Goal: Book appointment/travel/reservation

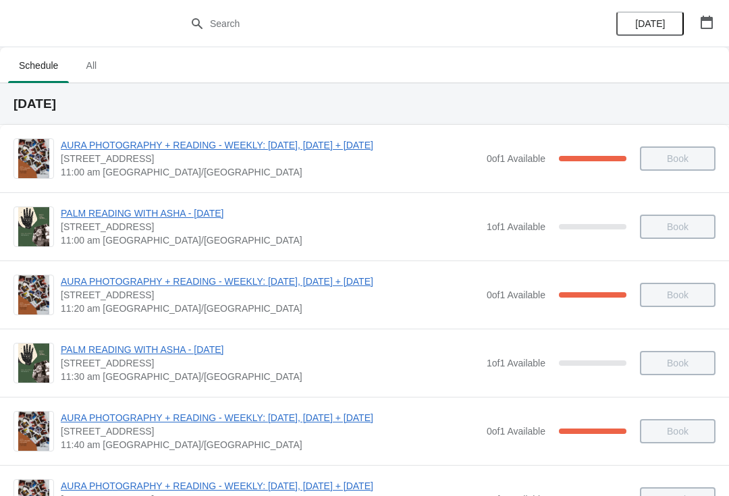
click at [716, 12] on button "button" at bounding box center [707, 22] width 24 height 24
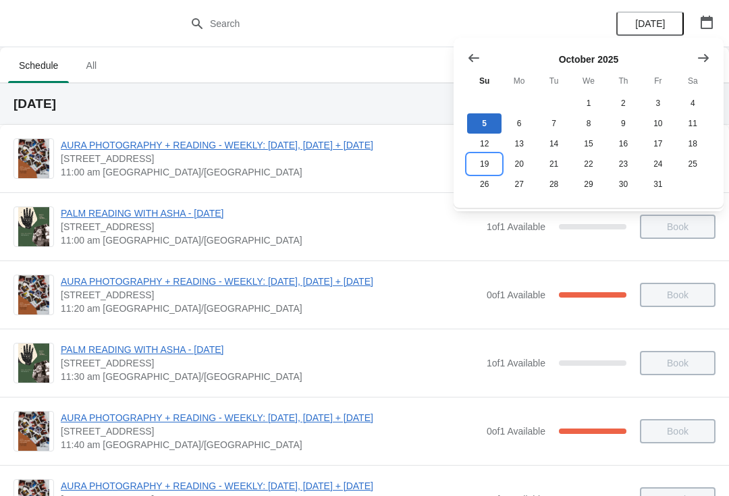
click at [483, 165] on button "19" at bounding box center [484, 164] width 34 height 20
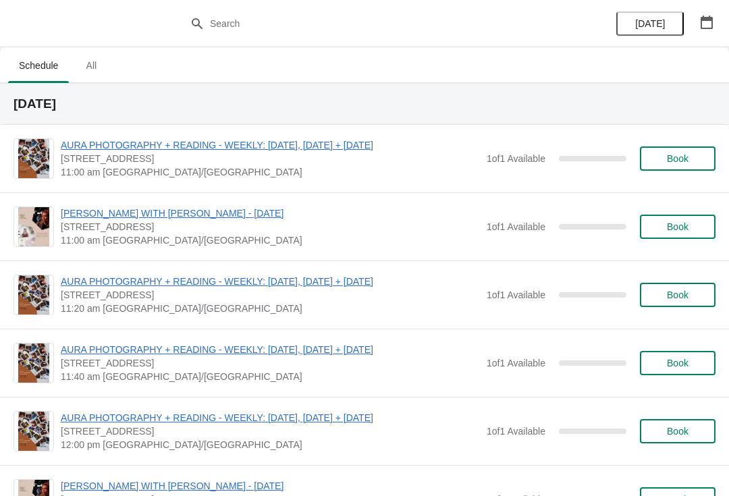
click at [675, 226] on span "Book" at bounding box center [678, 226] width 22 height 11
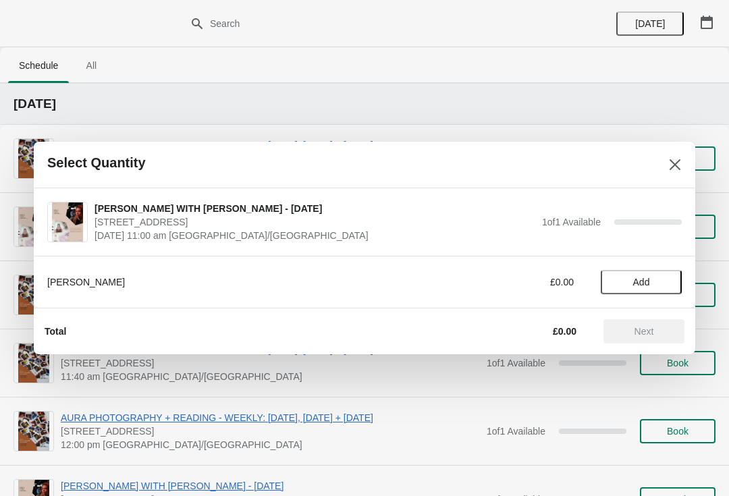
click at [640, 281] on span "Add" at bounding box center [641, 282] width 17 height 11
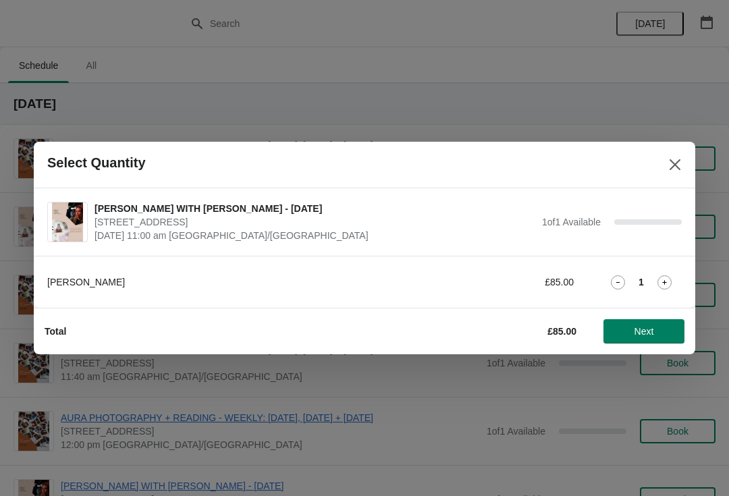
click at [680, 342] on button "Next" at bounding box center [644, 331] width 81 height 24
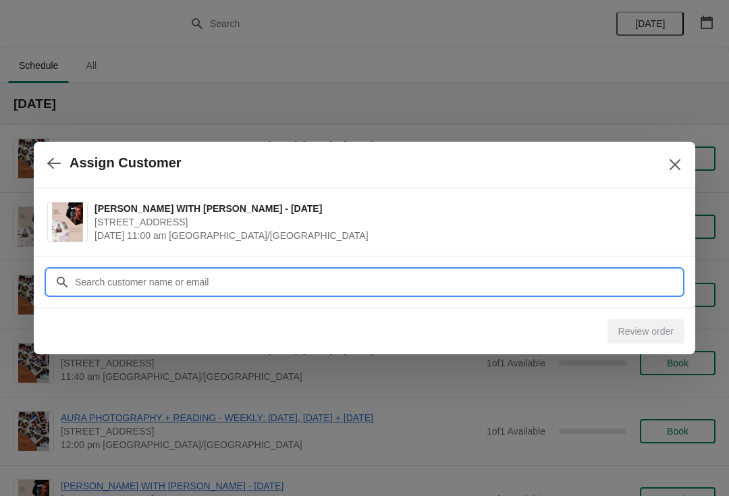
click at [267, 289] on input "Customer" at bounding box center [378, 282] width 608 height 24
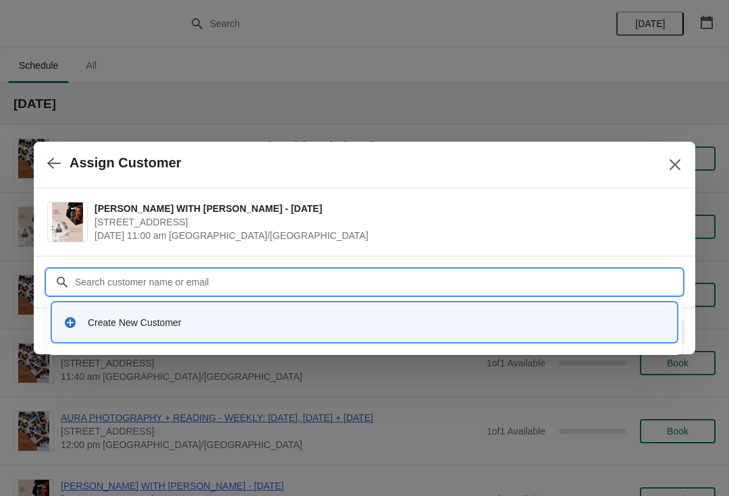
click at [158, 317] on div "Create New Customer" at bounding box center [377, 323] width 578 height 14
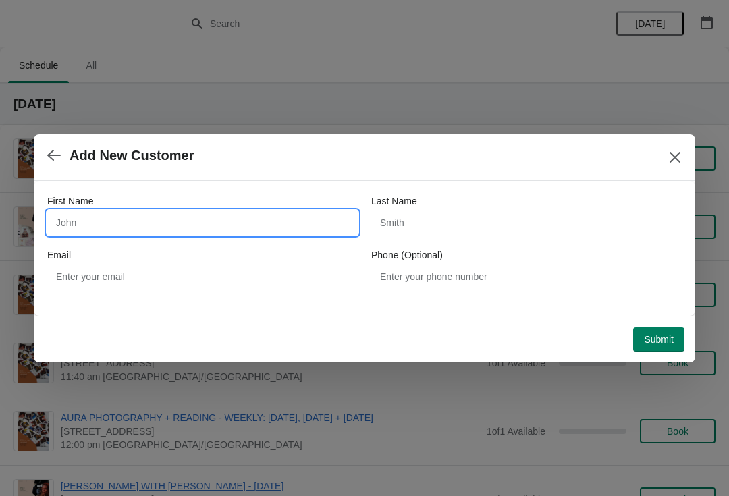
click at [217, 222] on input "First Name" at bounding box center [202, 223] width 311 height 24
type input "[PERSON_NAME]"
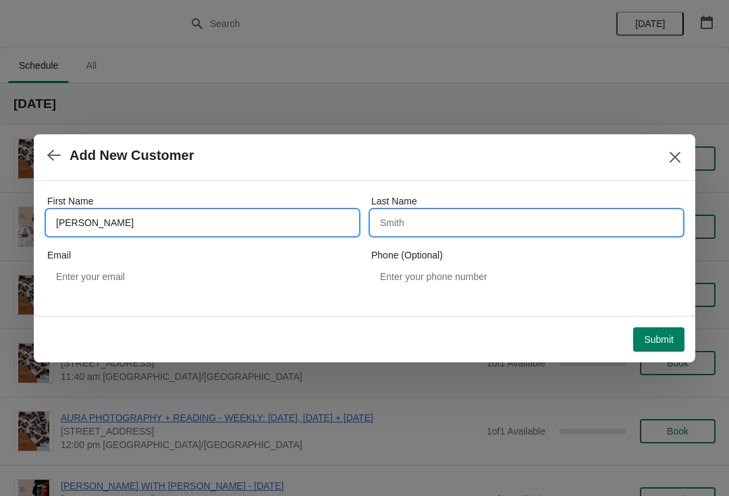
click at [438, 230] on input "Last Name" at bounding box center [526, 223] width 311 height 24
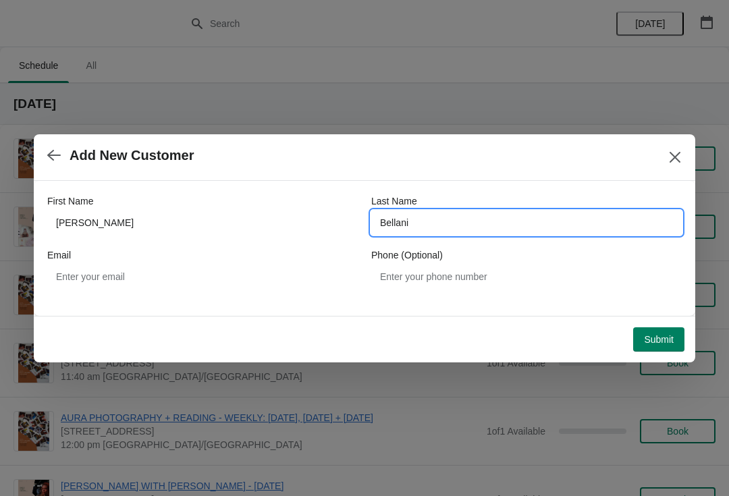
type input "Bellani"
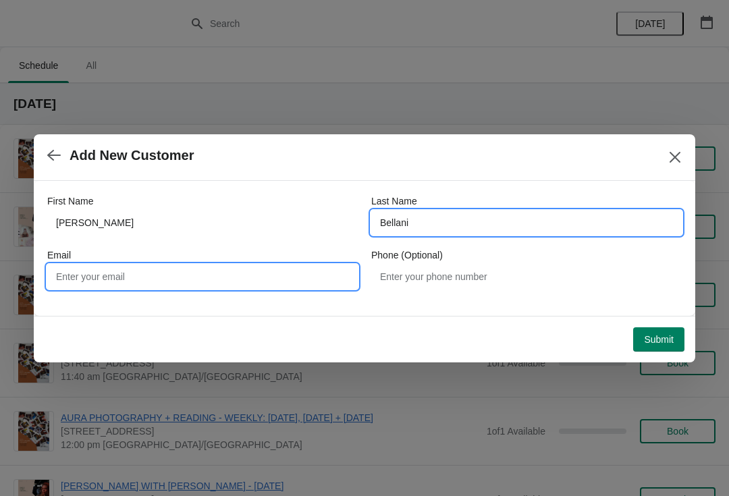
click at [191, 271] on input "Email" at bounding box center [202, 277] width 311 height 24
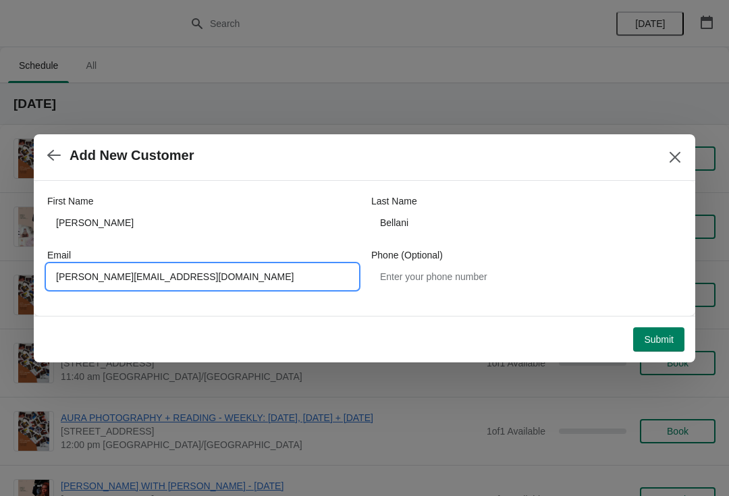
type input "[PERSON_NAME][EMAIL_ADDRESS][DOMAIN_NAME]"
click at [649, 348] on button "Submit" at bounding box center [658, 340] width 51 height 24
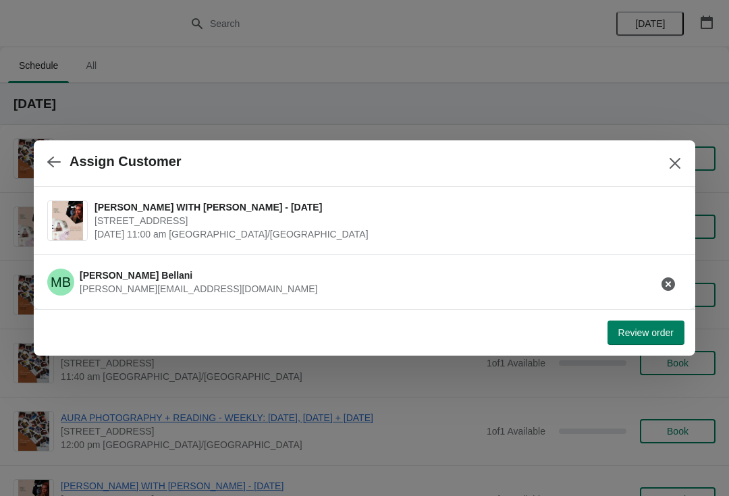
click at [646, 330] on span "Review order" at bounding box center [646, 333] width 55 height 11
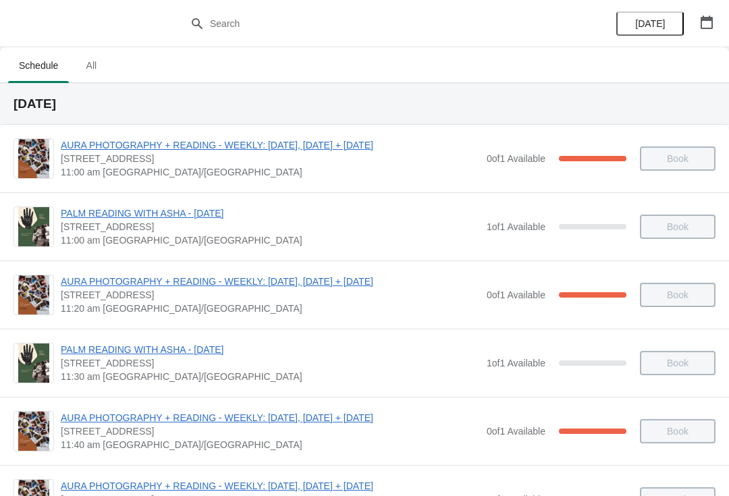
click at [652, 16] on button "[DATE]" at bounding box center [651, 23] width 68 height 24
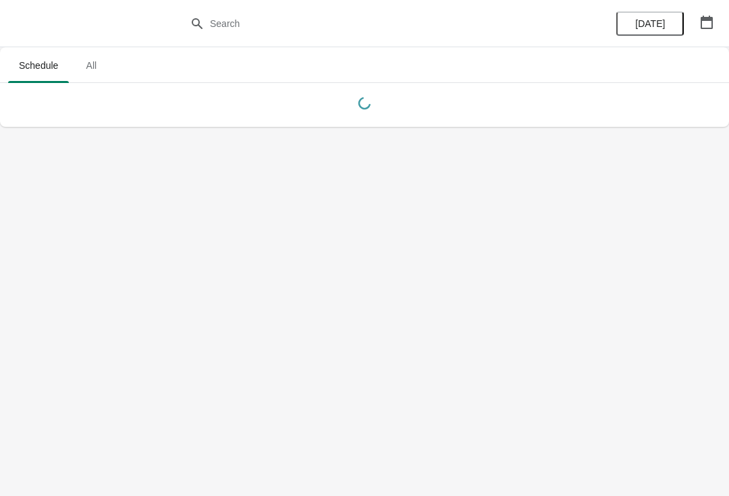
click at [708, 25] on icon "button" at bounding box center [707, 23] width 14 height 14
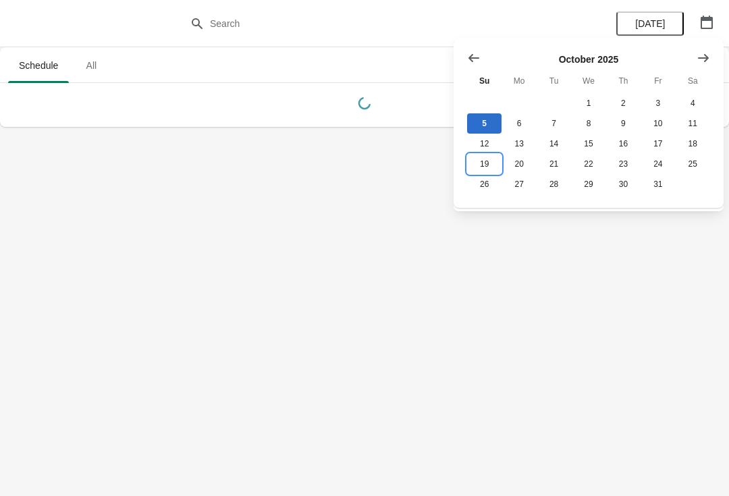
click at [488, 166] on button "19" at bounding box center [484, 164] width 34 height 20
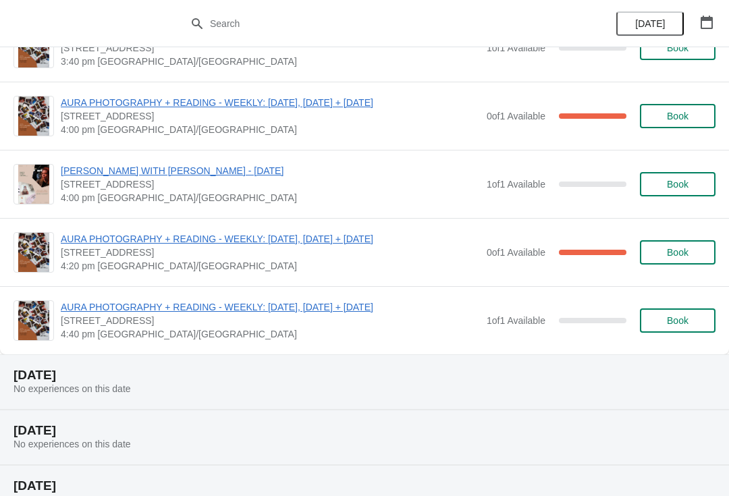
scroll to position [998, 0]
click at [678, 184] on span "Book" at bounding box center [678, 183] width 22 height 11
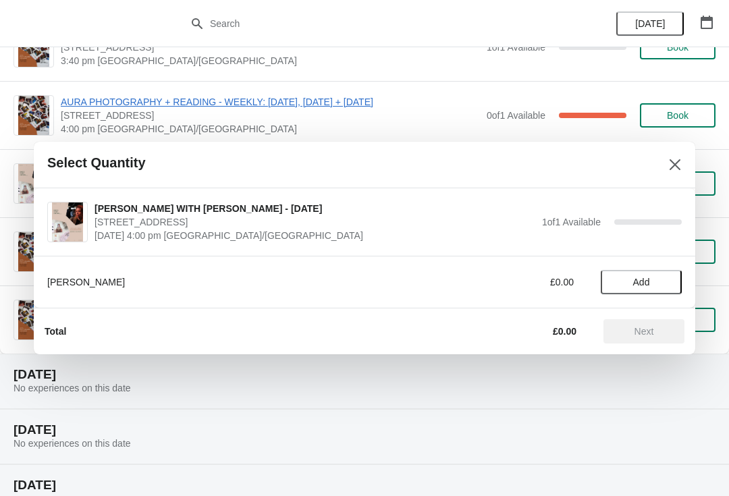
click at [637, 272] on button "Add" at bounding box center [641, 282] width 81 height 24
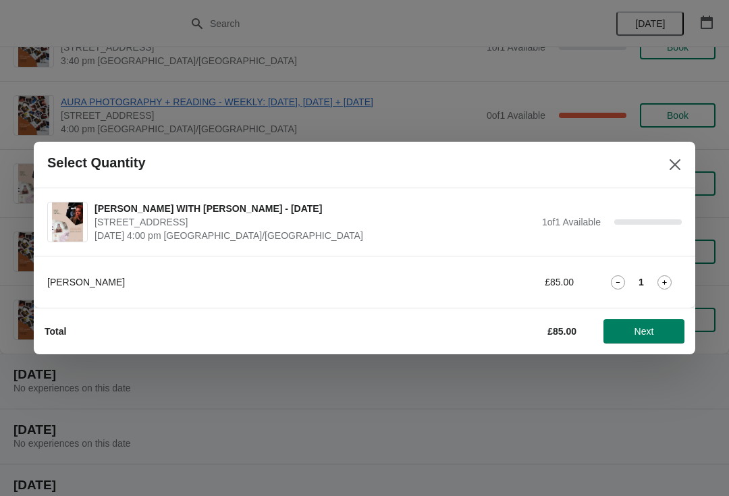
click at [645, 320] on button "Next" at bounding box center [644, 331] width 81 height 24
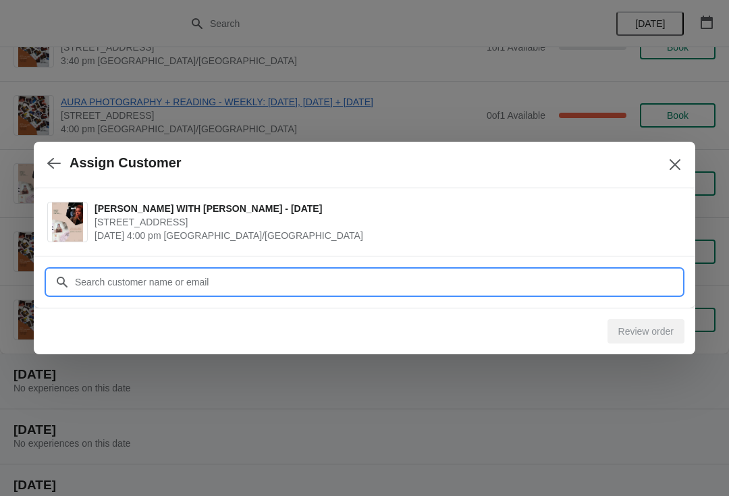
click at [244, 285] on input "Customer" at bounding box center [378, 282] width 608 height 24
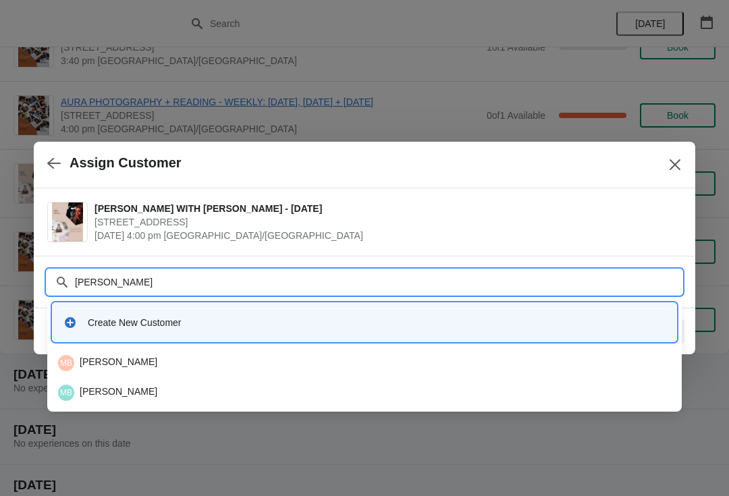
type input "[PERSON_NAME]"
click at [113, 399] on div "MB Marisa Bellani" at bounding box center [364, 393] width 613 height 16
